Goal: Information Seeking & Learning: Learn about a topic

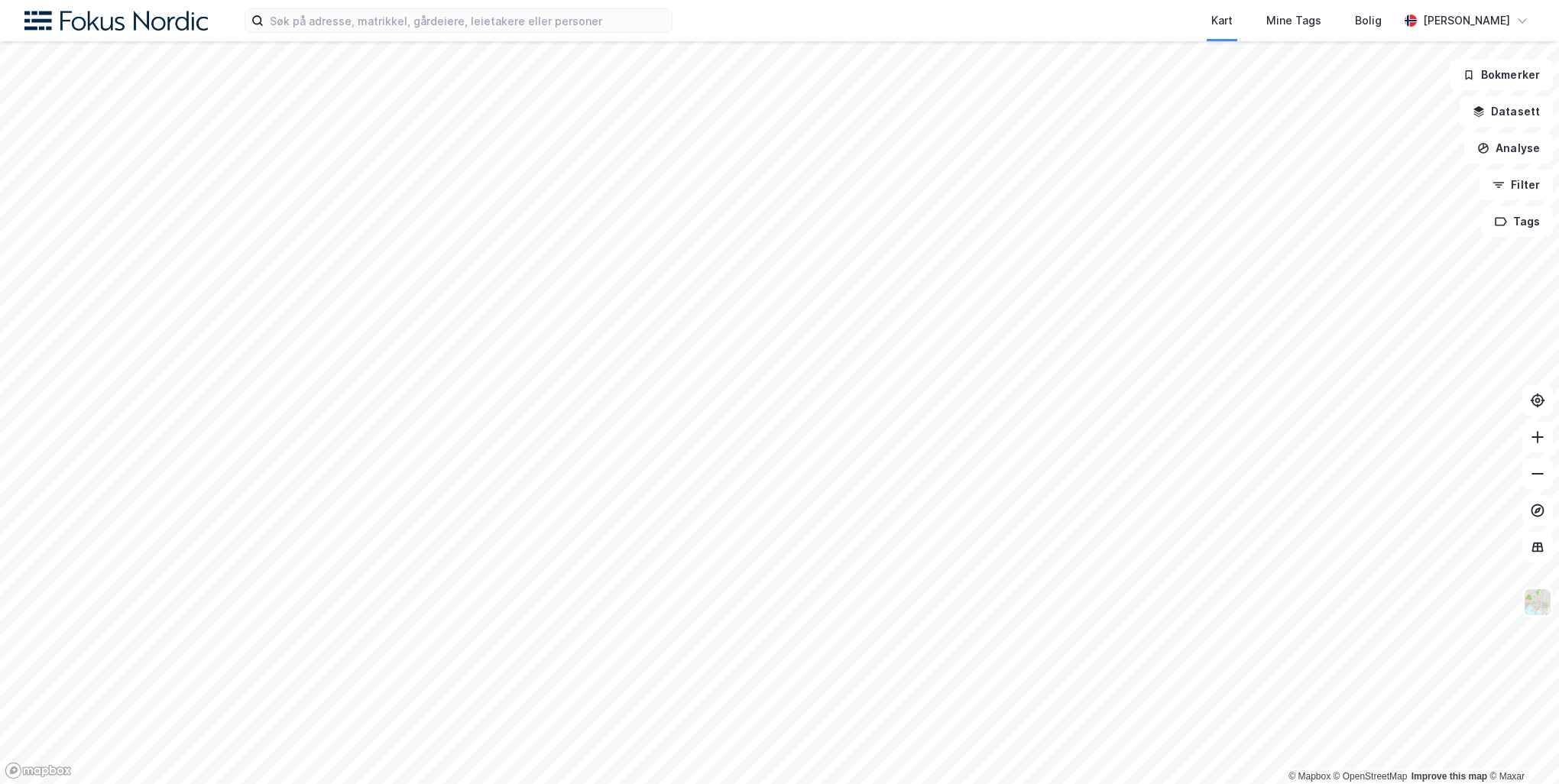
click at [816, 0] on html "Kart Mine Tags Bolig [PERSON_NAME] © Mapbox © OpenStreetMap Improve this map © …" at bounding box center [780, 392] width 1559 height 784
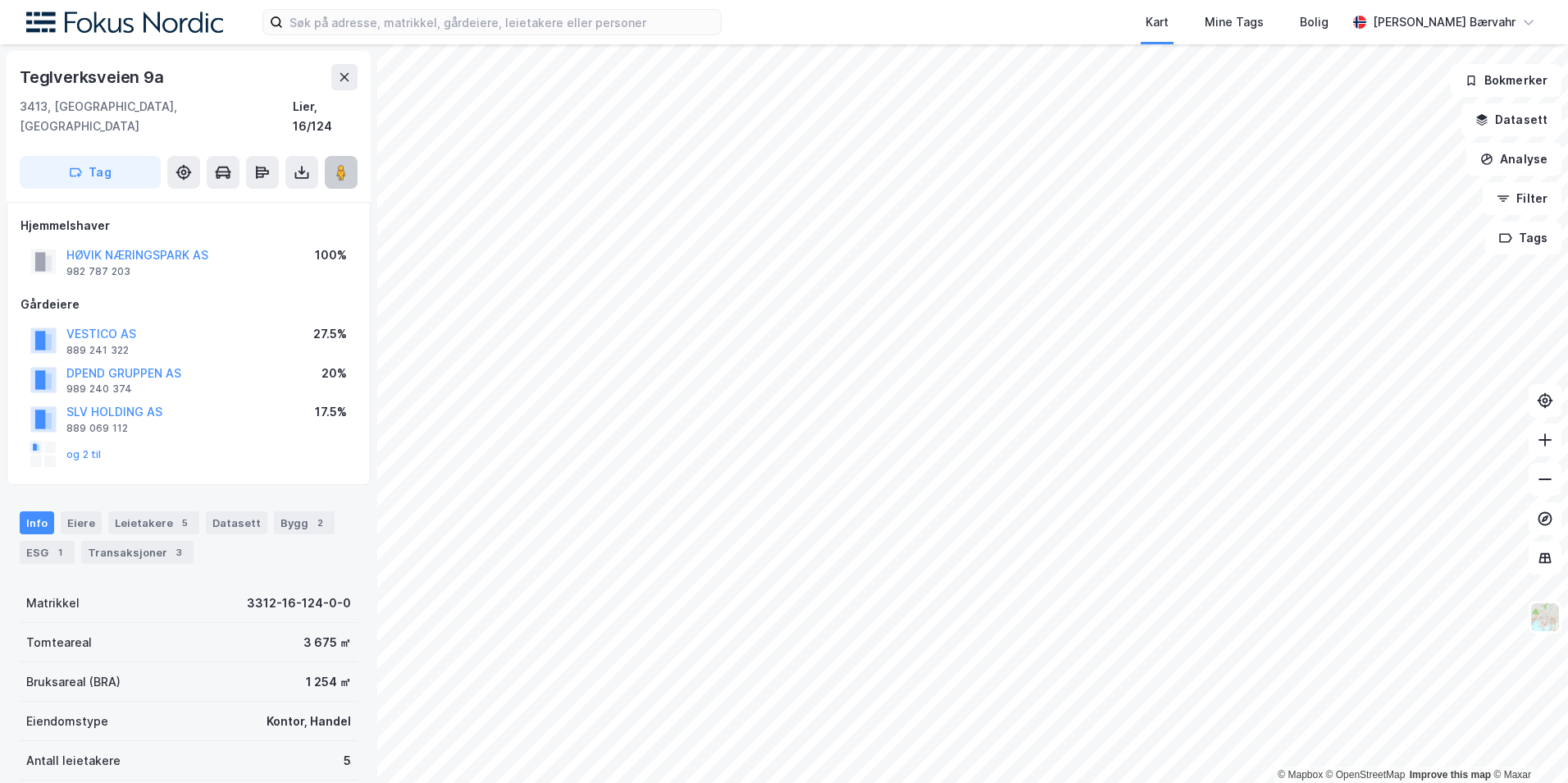
click at [352, 158] on button at bounding box center [341, 172] width 33 height 33
